Goal: Find specific page/section: Find specific page/section

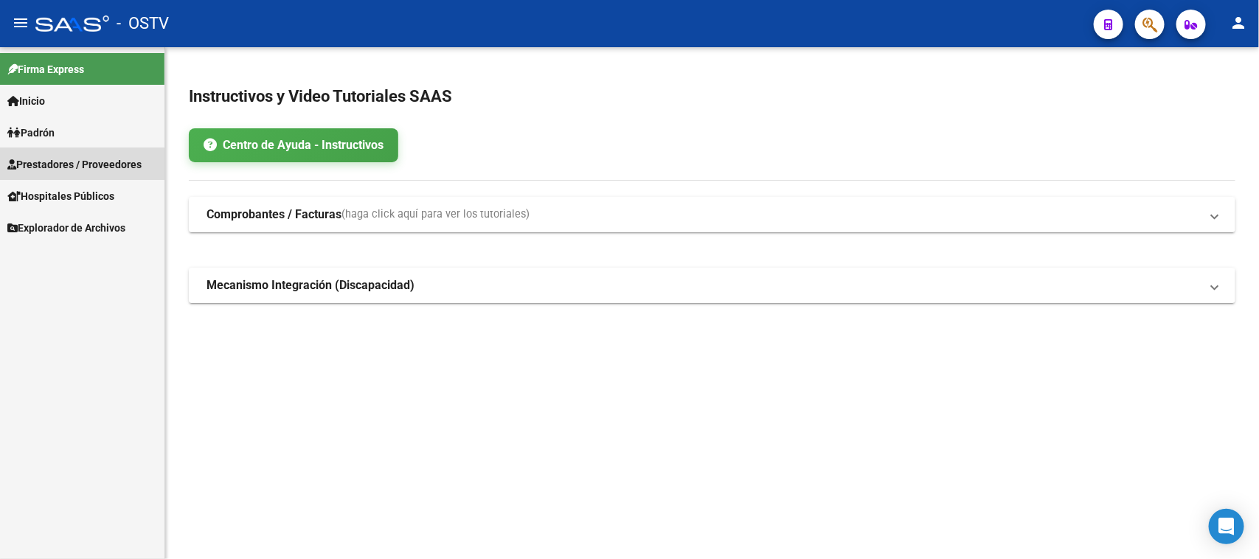
click at [70, 165] on span "Prestadores / Proveedores" at bounding box center [74, 164] width 134 height 16
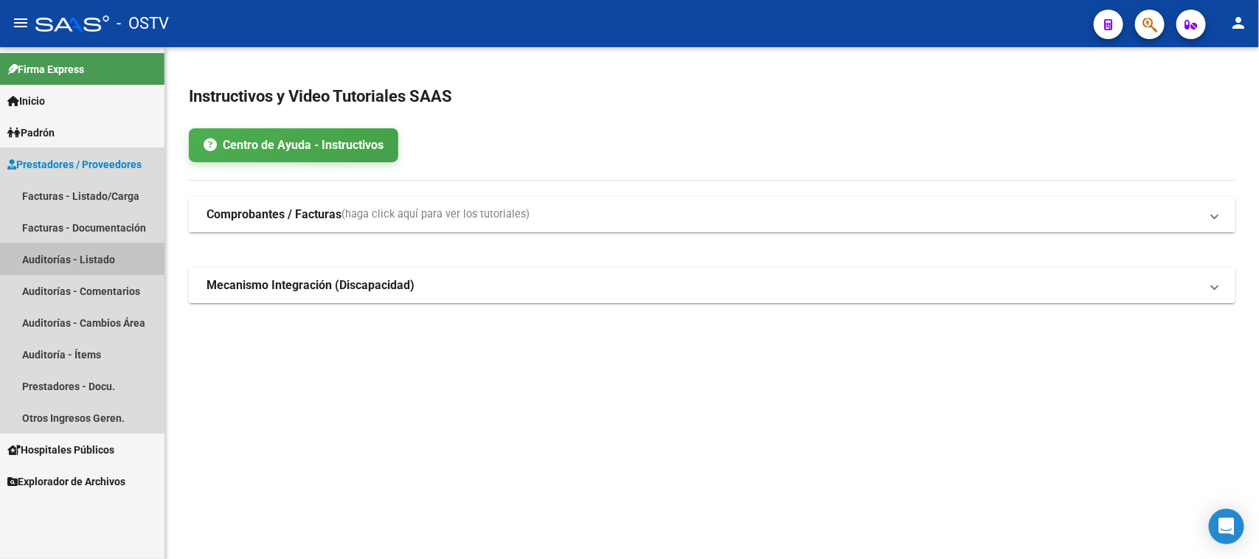
click at [78, 251] on link "Auditorías - Listado" at bounding box center [82, 259] width 165 height 32
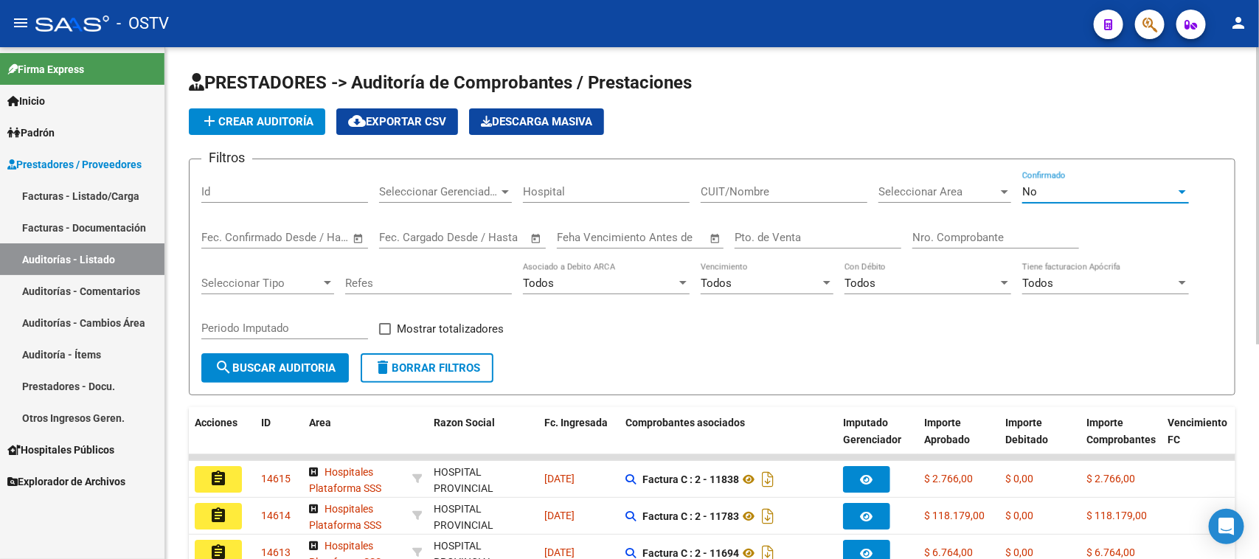
click at [1086, 188] on div "No" at bounding box center [1099, 191] width 153 height 13
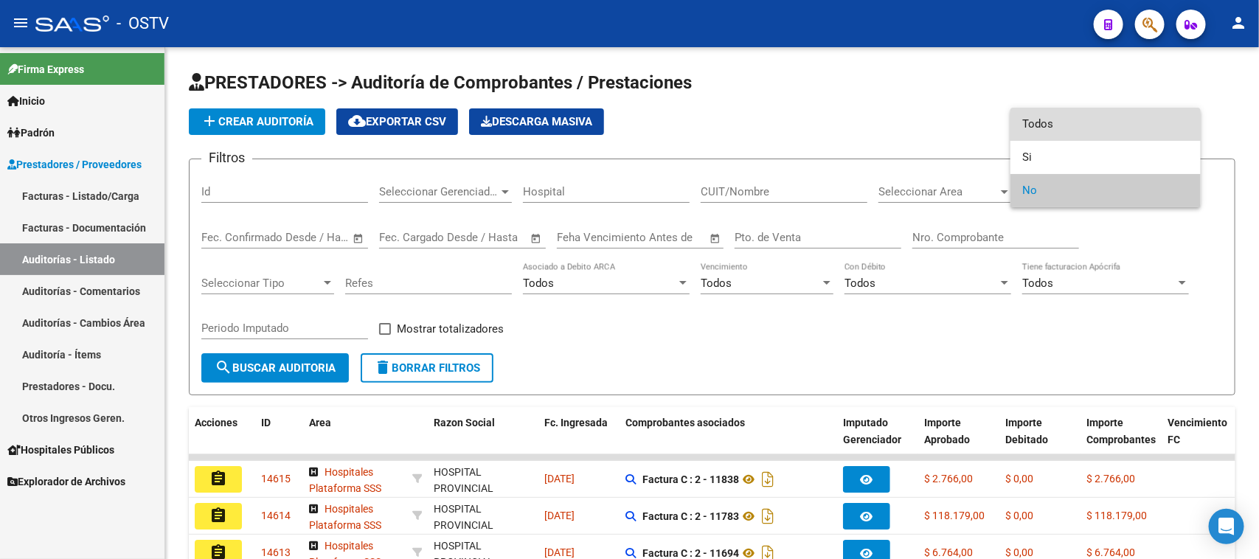
click at [1082, 134] on span "Todos" at bounding box center [1106, 124] width 167 height 33
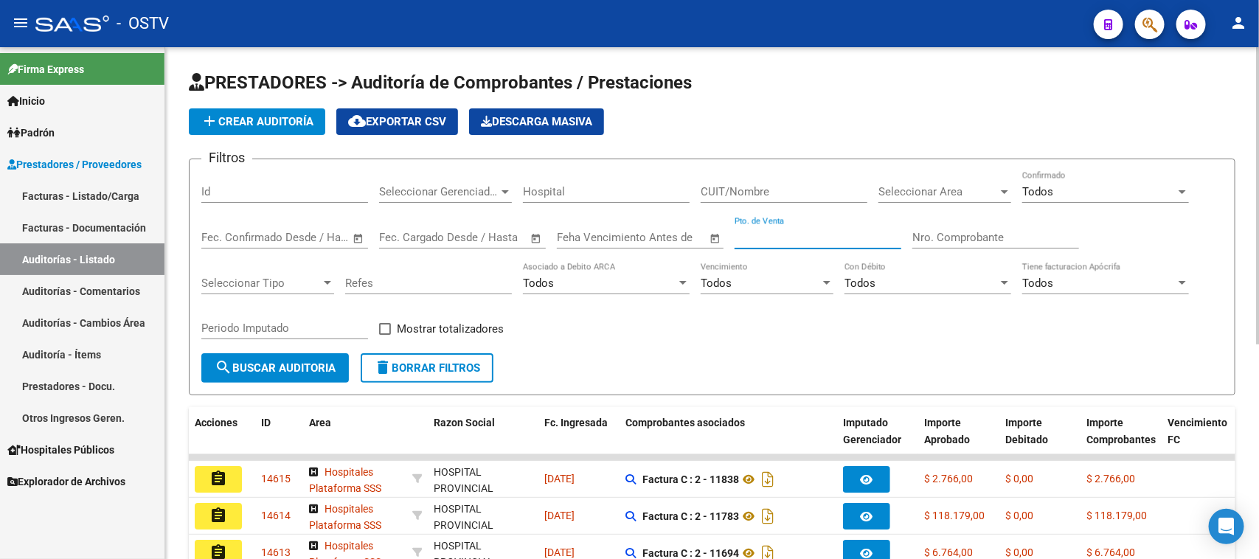
click at [834, 231] on input "Pto. de Venta" at bounding box center [818, 237] width 167 height 13
type input "167"
click at [1008, 241] on input "Nro. Comprobante" at bounding box center [996, 237] width 167 height 13
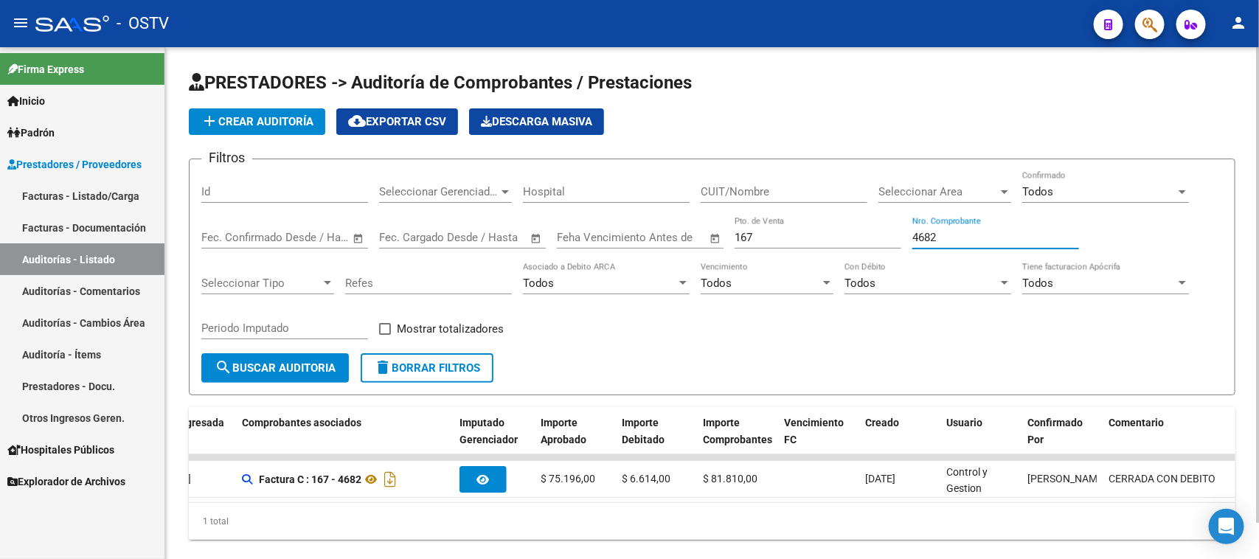
scroll to position [0, 370]
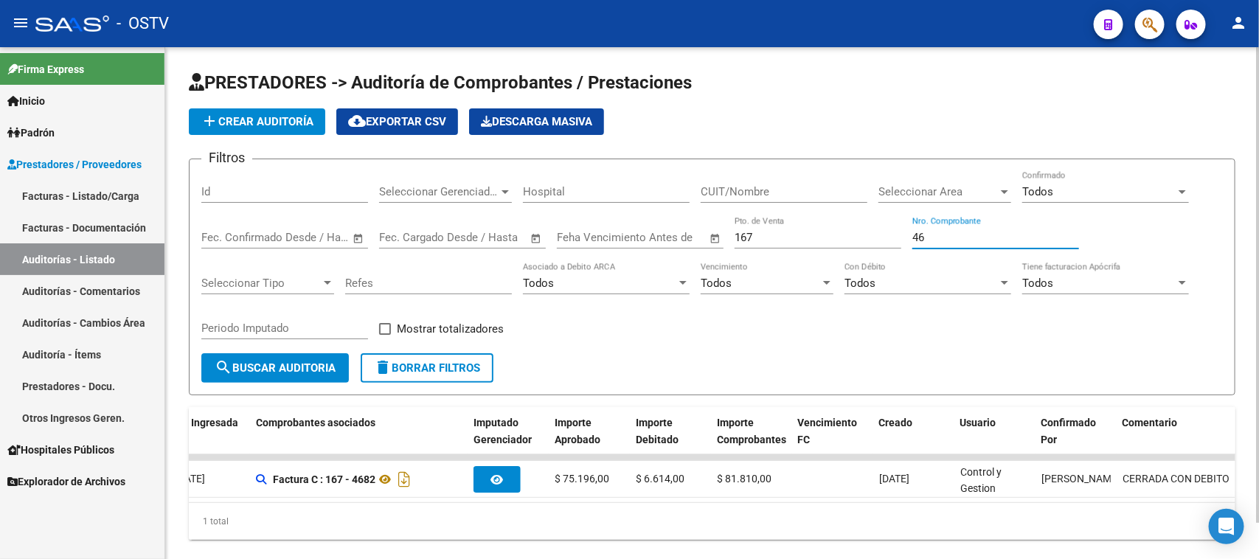
type input "4"
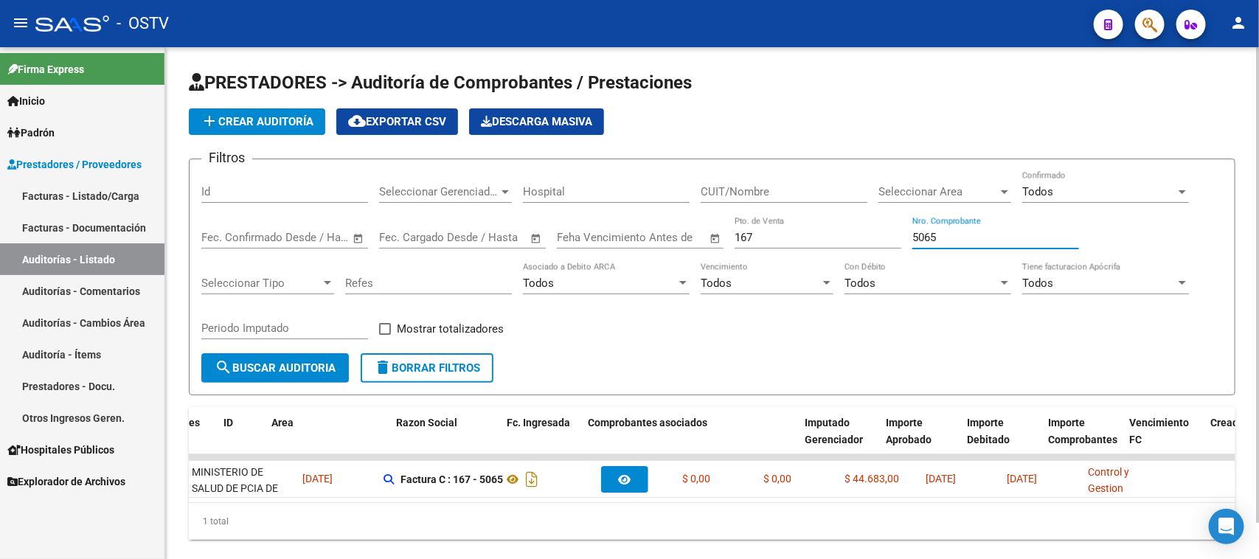
scroll to position [0, 30]
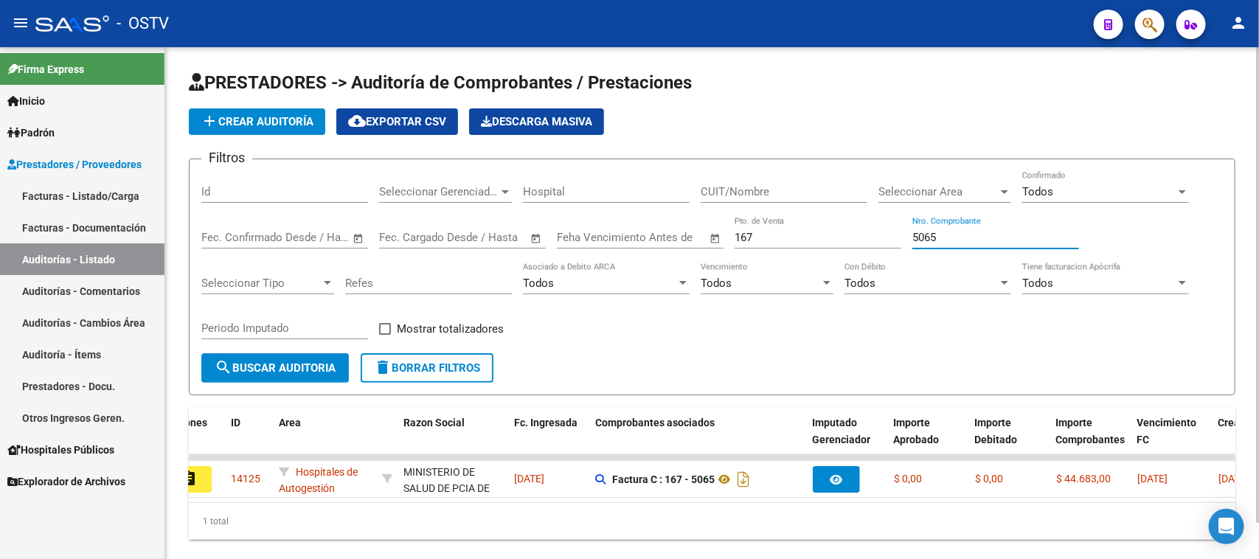
click at [960, 240] on input "5065" at bounding box center [996, 237] width 167 height 13
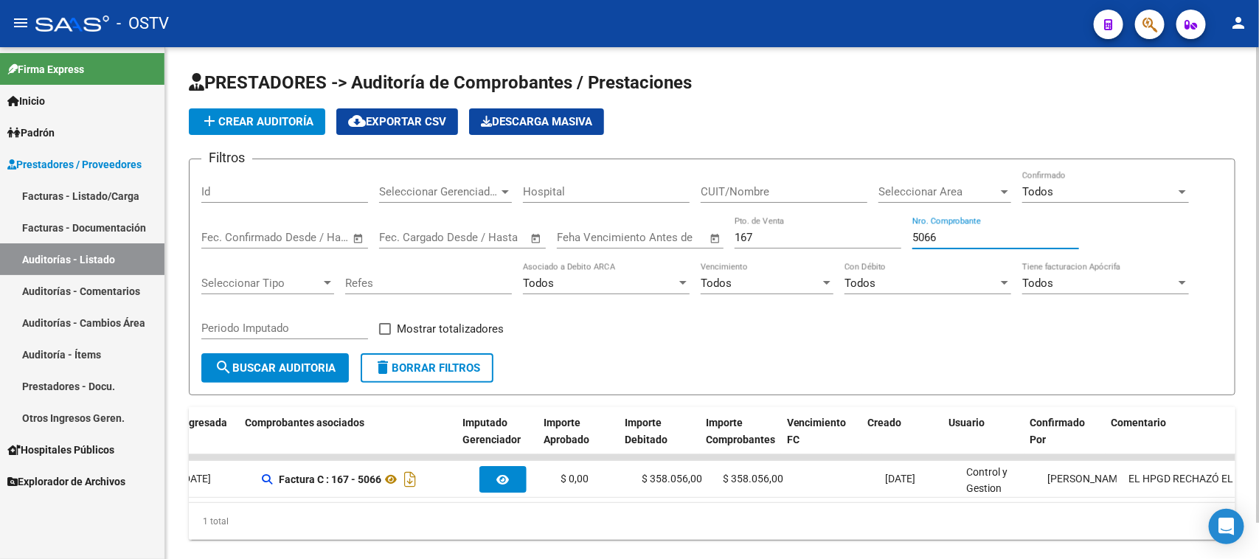
scroll to position [0, 441]
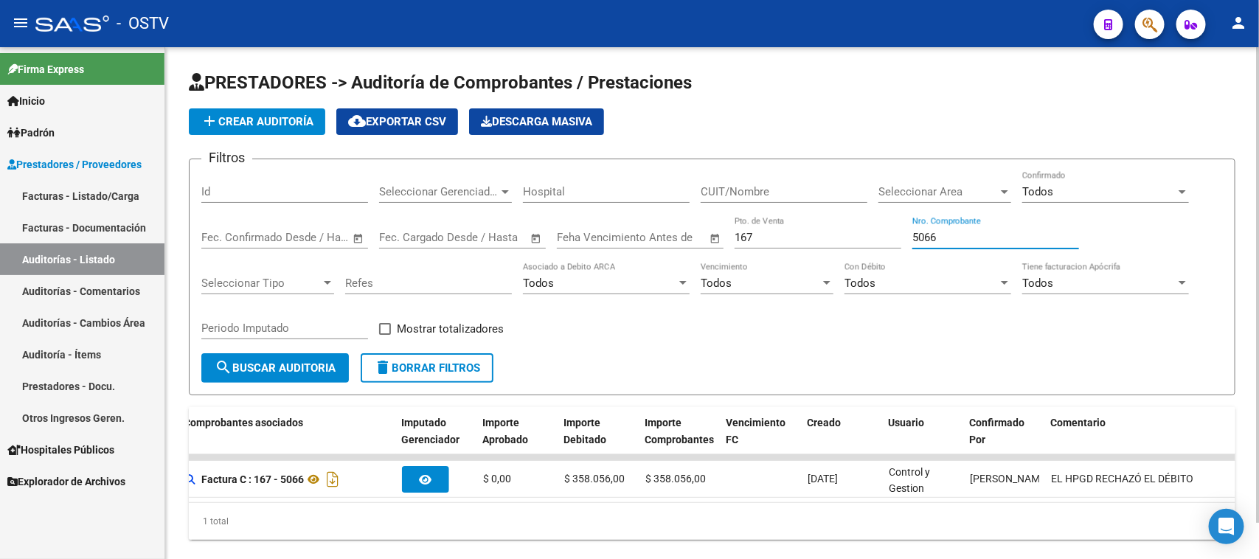
drag, startPoint x: 941, startPoint y: 235, endPoint x: 919, endPoint y: 235, distance: 22.1
click at [919, 235] on input "5066" at bounding box center [996, 237] width 167 height 13
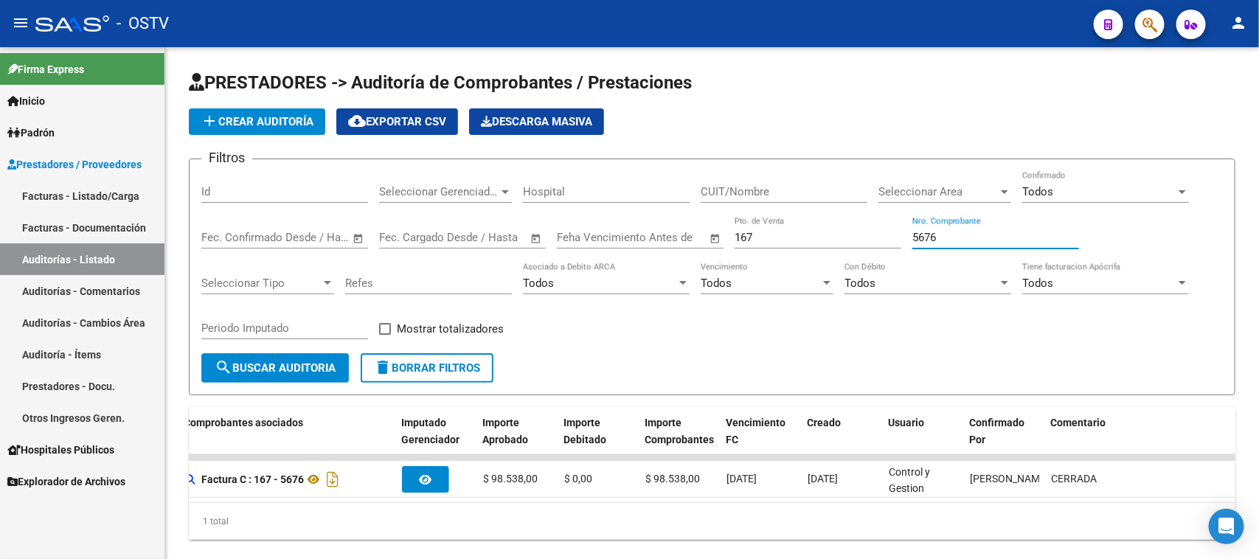
type input "5676"
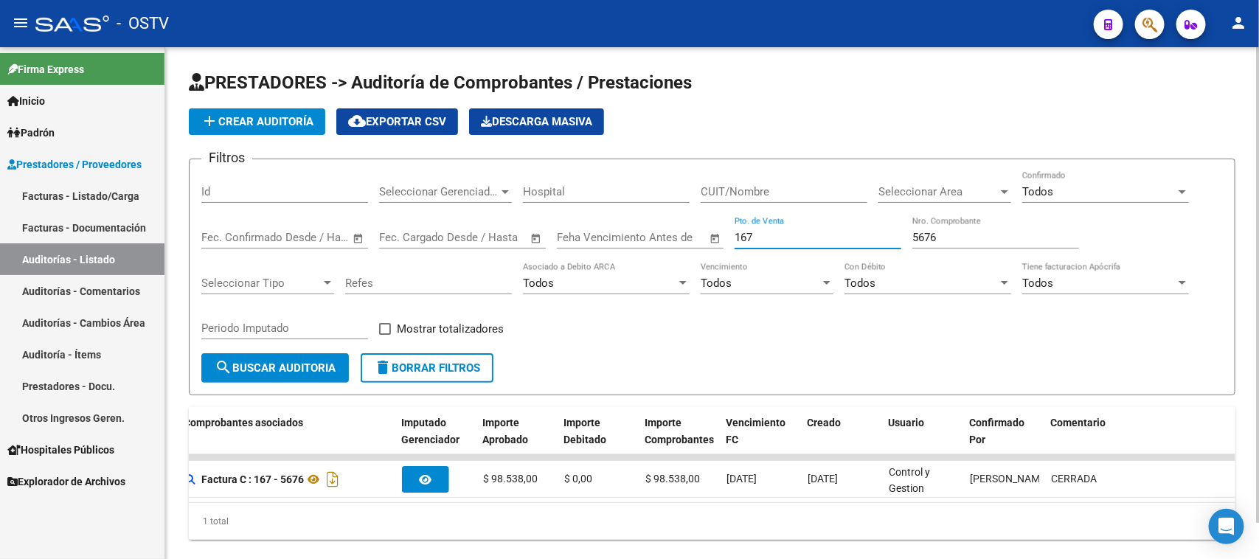
drag, startPoint x: 779, startPoint y: 231, endPoint x: 717, endPoint y: 241, distance: 62.7
click at [717, 241] on div "Filtros Id Seleccionar Gerenciador Seleccionar Gerenciador Hospital CUIT/Nombre…" at bounding box center [712, 262] width 1022 height 182
type input "125"
drag, startPoint x: 944, startPoint y: 229, endPoint x: 890, endPoint y: 236, distance: 55.1
click at [890, 236] on div "Filtros Id Seleccionar Gerenciador Seleccionar Gerenciador Hospital CUIT/Nombre…" at bounding box center [712, 262] width 1022 height 182
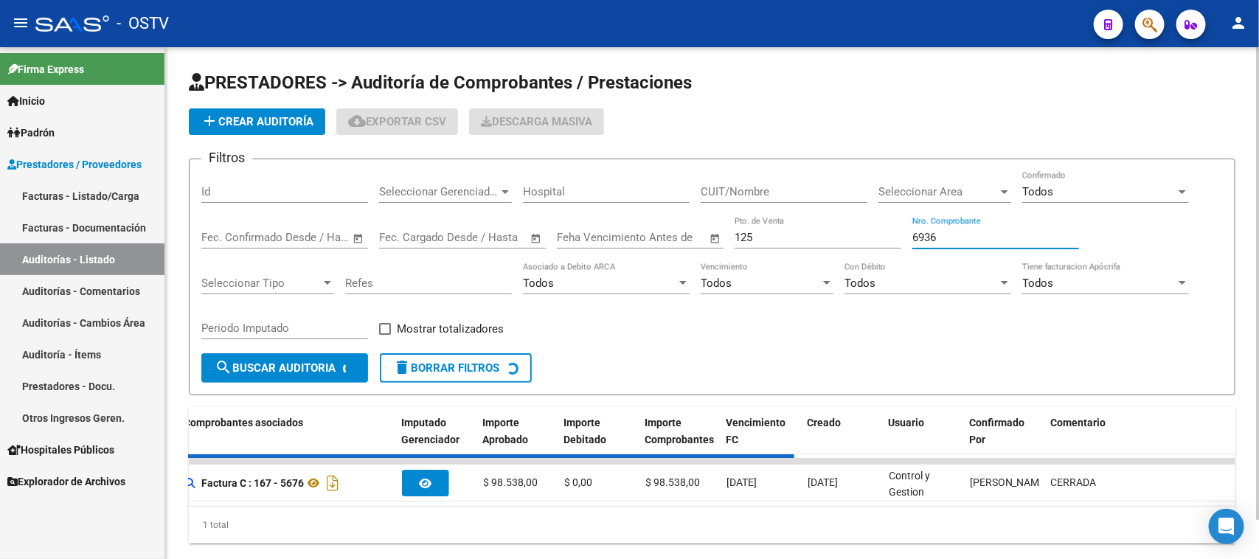
scroll to position [0, 0]
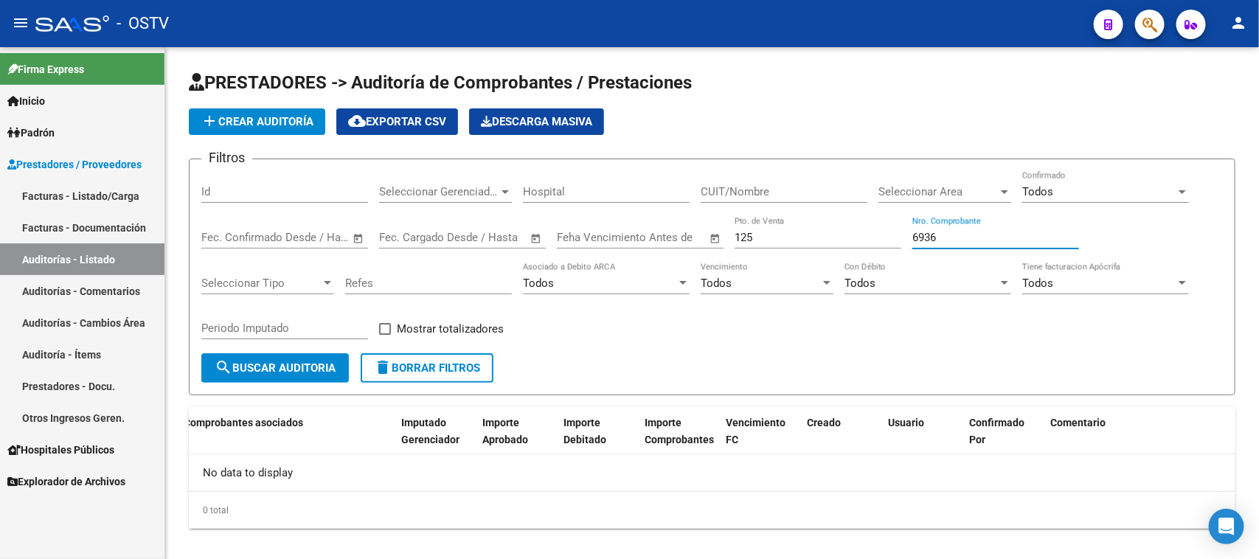
type input "6936"
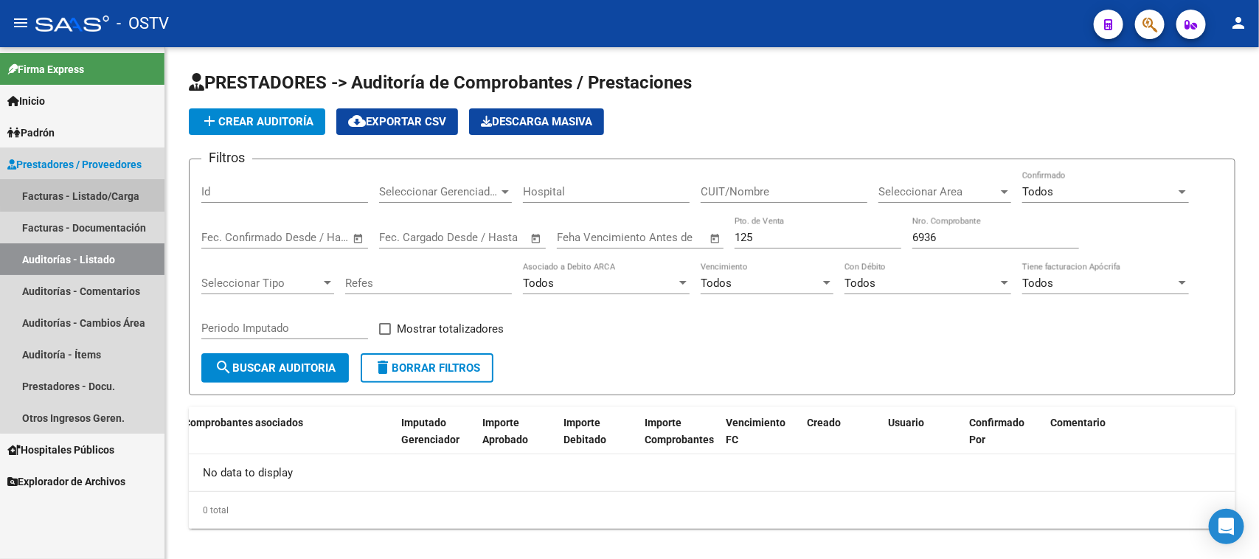
click at [122, 189] on link "Facturas - Listado/Carga" at bounding box center [82, 196] width 165 height 32
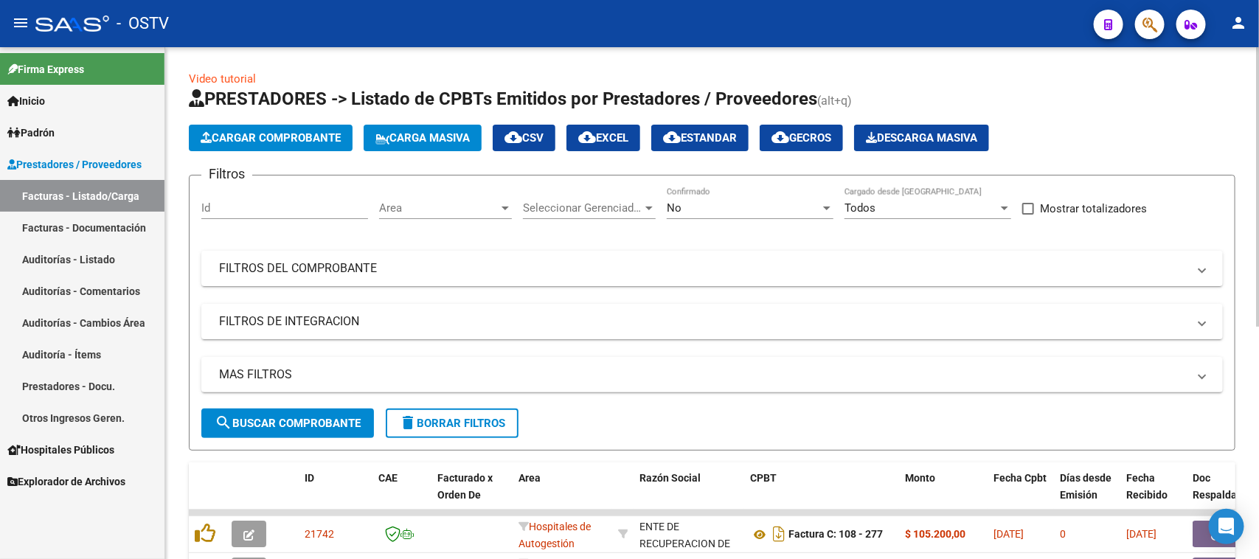
click at [470, 205] on span "Area" at bounding box center [439, 207] width 120 height 13
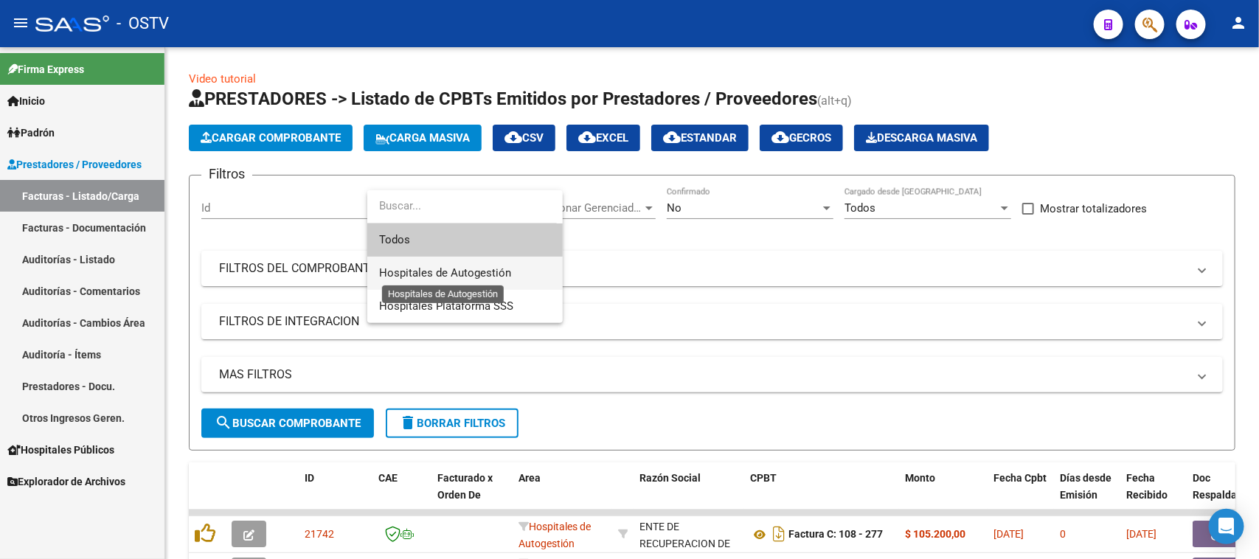
click at [473, 273] on span "Hospitales de Autogestión" at bounding box center [445, 272] width 132 height 13
